Goal: Task Accomplishment & Management: Manage account settings

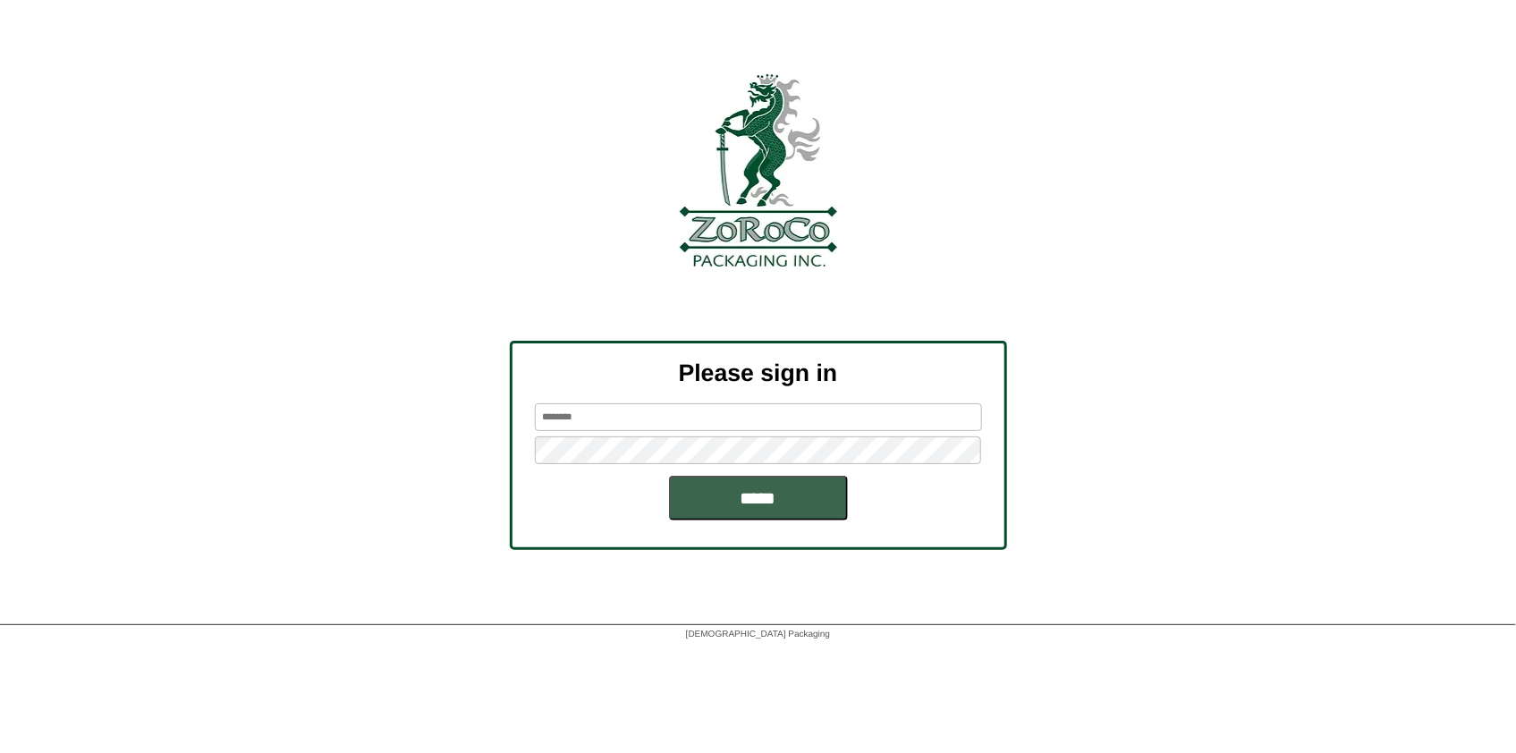
type input "********"
click at [608, 415] on input "********" at bounding box center [758, 417] width 447 height 28
click at [1097, 506] on div "Please sign in ******** *****" at bounding box center [758, 445] width 1516 height 209
click at [840, 498] on input "*****" at bounding box center [758, 498] width 179 height 45
